Goal: Information Seeking & Learning: Check status

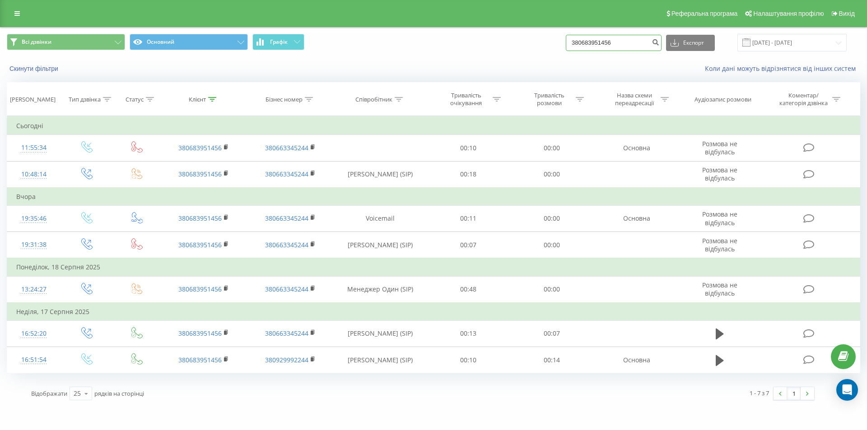
click at [630, 43] on input "380683951456" at bounding box center [614, 43] width 96 height 16
paste input "979209895"
type input "380979209895"
